Goal: Use online tool/utility: Utilize a website feature to perform a specific function

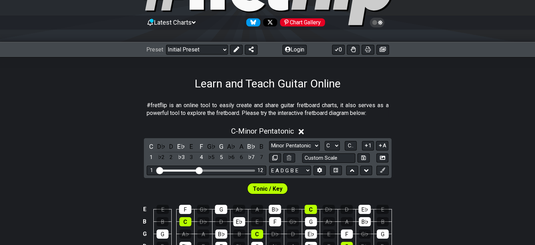
scroll to position [58, 0]
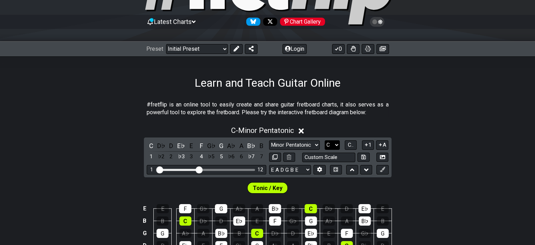
click at [330, 142] on select "A♭ A A♯ B♭ B C C♯ D♭ D D♯ E♭ E F F♯ G♭ G G♯" at bounding box center [332, 145] width 15 height 10
select select "D"
click at [325, 140] on select "A♭ A A♯ B♭ B C C♯ D♭ D D♯ E♭ E F F♯ G♭ G G♯" at bounding box center [332, 145] width 15 height 10
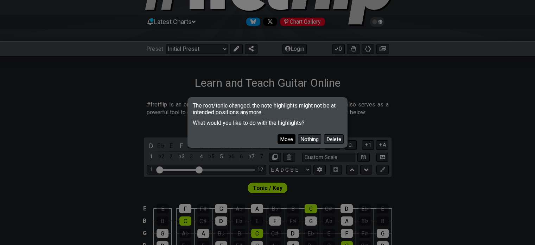
click at [293, 140] on button "Move" at bounding box center [287, 139] width 18 height 10
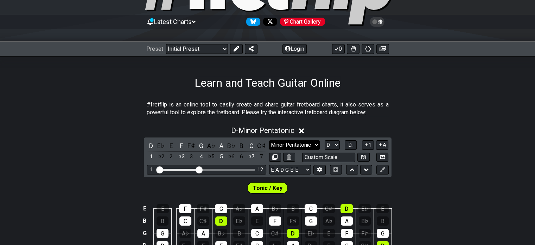
click at [287, 143] on select "Minor Pentatonic Click to edit Minor Pentatonic Major Pentatonic Minor Blues Ma…" at bounding box center [294, 145] width 51 height 10
select select "Lydian"
click at [269, 140] on select "Minor Pentatonic Click to edit Minor Pentatonic Major Pentatonic Minor Blues Ma…" at bounding box center [294, 145] width 51 height 10
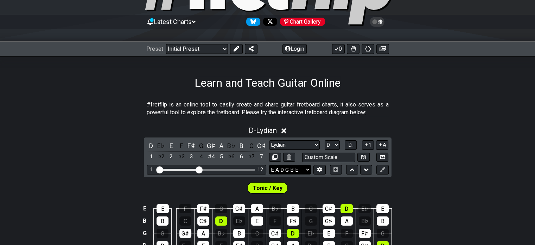
click at [297, 169] on select "E A D G B E E A D G B E E A D G B E B E A D F♯ B A D G C E A D A D G B E E♭ A♭ …" at bounding box center [290, 170] width 42 height 10
select select "D G C F A D"
click at [269, 165] on select "E A D G B E E A D G B E E A D G B E B E A D F♯ B A D G C E A D A D G B E E♭ A♭ …" at bounding box center [290, 170] width 42 height 10
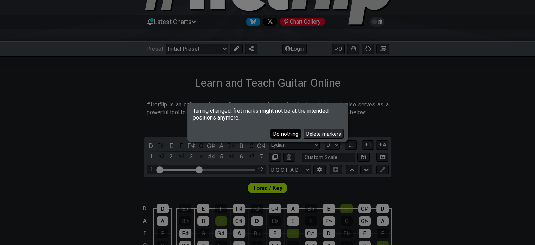
click at [288, 135] on button "Do nothing" at bounding box center [286, 134] width 30 height 10
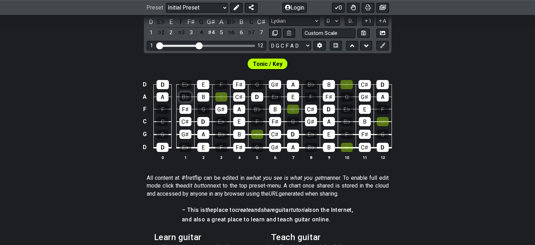
scroll to position [183, 0]
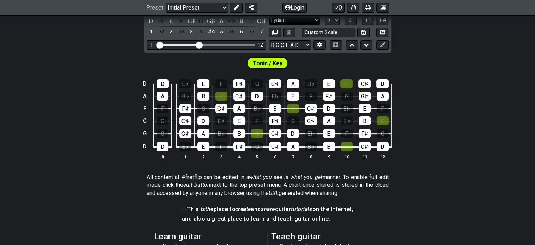
click at [308, 23] on select "Minor Pentatonic Click to edit Minor Pentatonic Major Pentatonic Minor Blues Ma…" at bounding box center [294, 20] width 51 height 10
click at [269, 15] on select "Minor Pentatonic Click to edit Minor Pentatonic Major Pentatonic Minor Blues Ma…" at bounding box center [294, 20] width 51 height 10
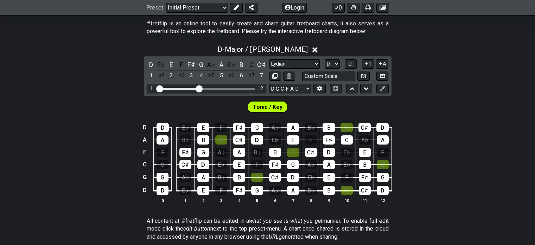
scroll to position [139, 0]
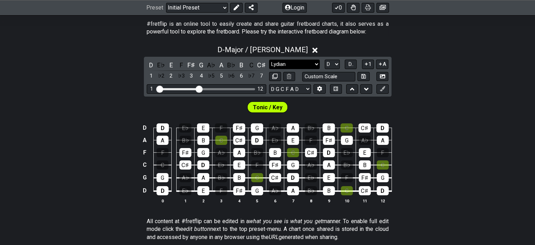
click at [291, 64] on select "Minor Pentatonic Click to edit Minor Pentatonic Major Pentatonic Minor Blues Ma…" at bounding box center [294, 64] width 51 height 10
select select "Phrygian"
click at [269, 59] on select "Minor Pentatonic Click to edit Minor Pentatonic Major Pentatonic Minor Blues Ma…" at bounding box center [294, 64] width 51 height 10
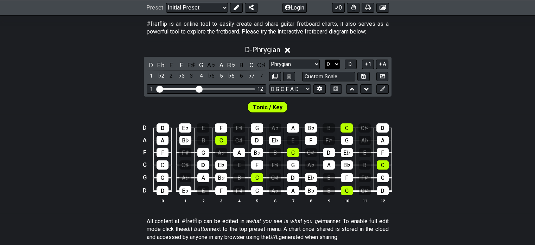
click at [332, 64] on select "A♭ A A♯ B♭ B C C♯ D♭ D D♯ E♭ E F F♯ G♭ G G♯" at bounding box center [332, 64] width 15 height 10
select select "E"
click at [325, 59] on select "A♭ A A♯ B♭ B C C♯ D♭ D D♯ E♭ E F F♯ G♭ G G♯" at bounding box center [332, 64] width 15 height 10
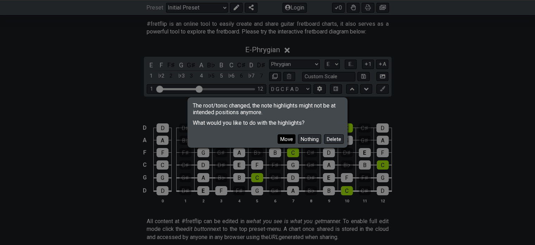
click at [280, 139] on button "Move" at bounding box center [287, 139] width 18 height 10
